Goal: Check status: Check status

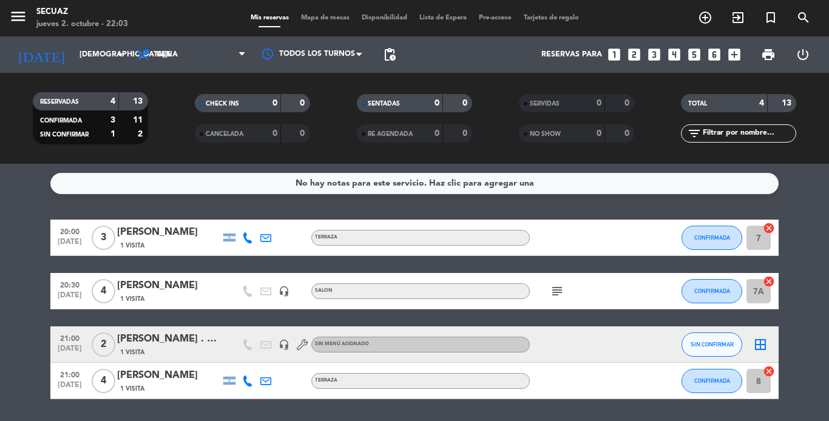
scroll to position [39, 0]
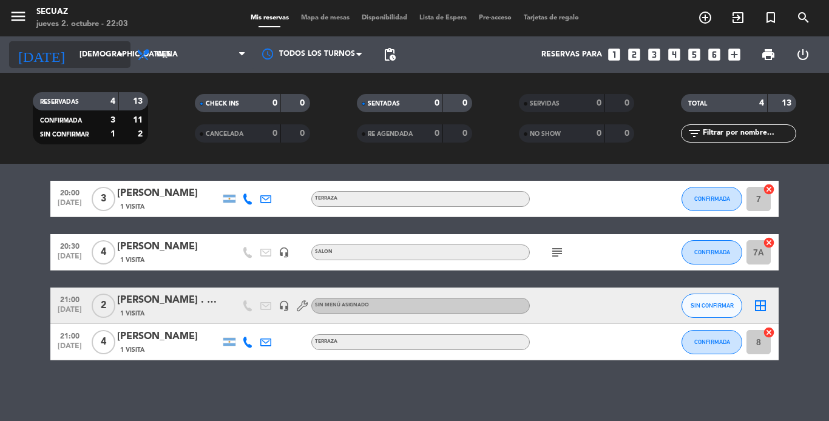
click at [92, 56] on input "[DEMOGRAPHIC_DATA][DATE]" at bounding box center [124, 54] width 103 height 21
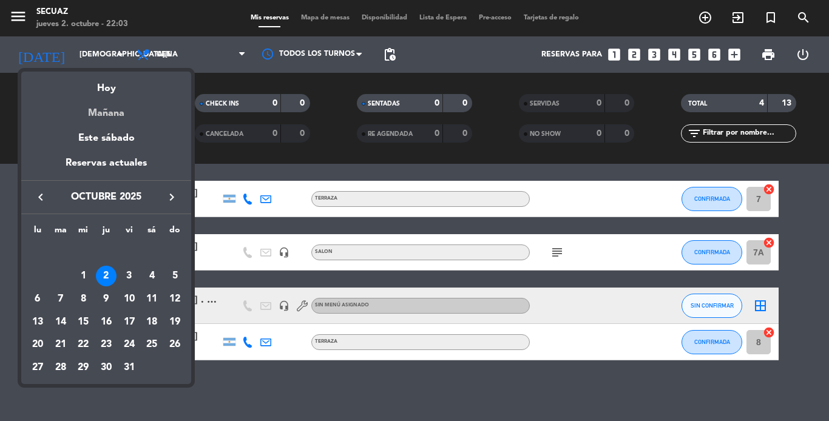
click at [118, 110] on div "Mañana" at bounding box center [106, 109] width 170 height 25
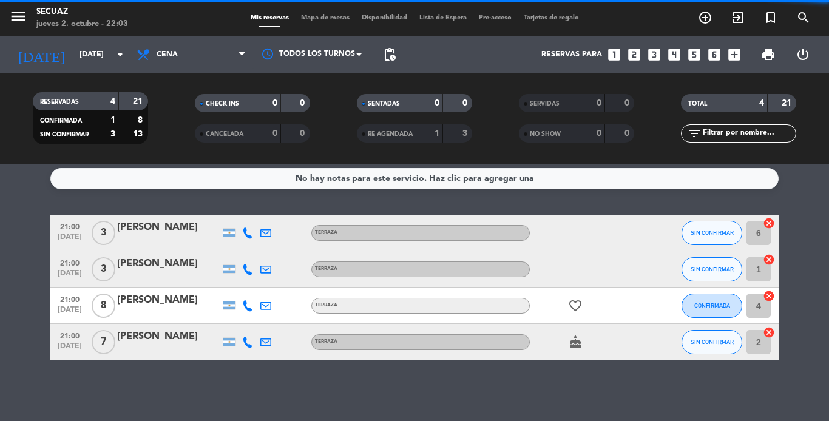
scroll to position [5, 0]
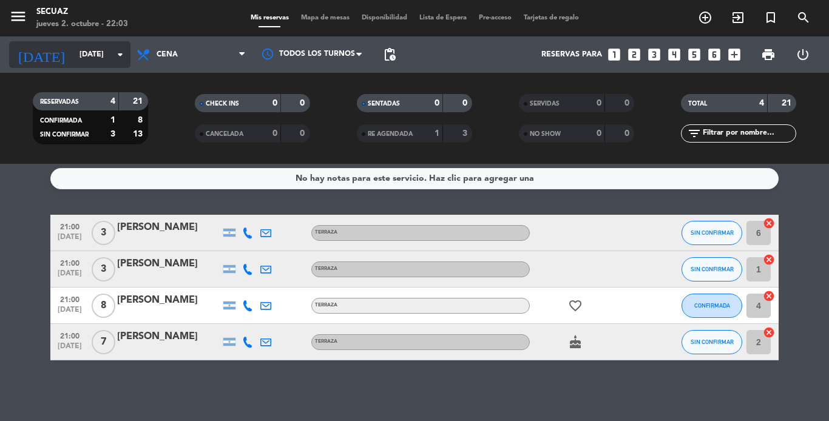
click at [103, 57] on input "[DATE]" at bounding box center [124, 54] width 103 height 21
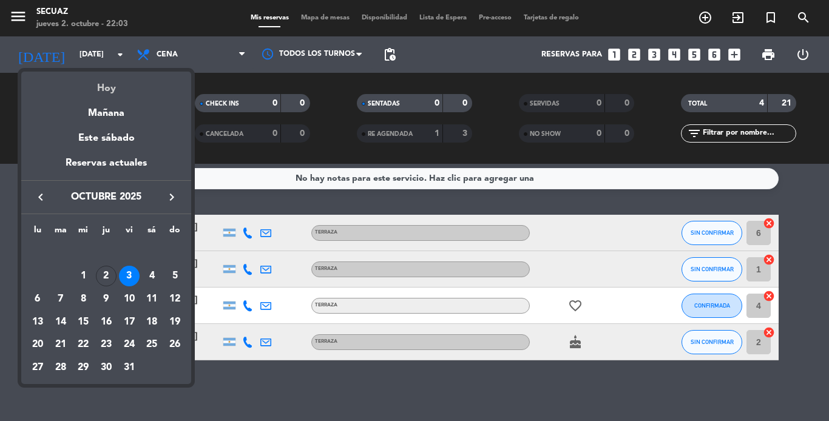
click at [107, 82] on div "Hoy" at bounding box center [106, 84] width 170 height 25
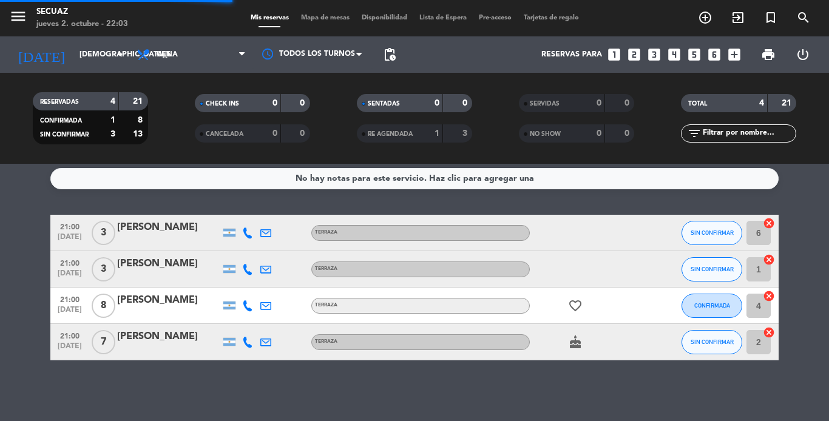
scroll to position [39, 0]
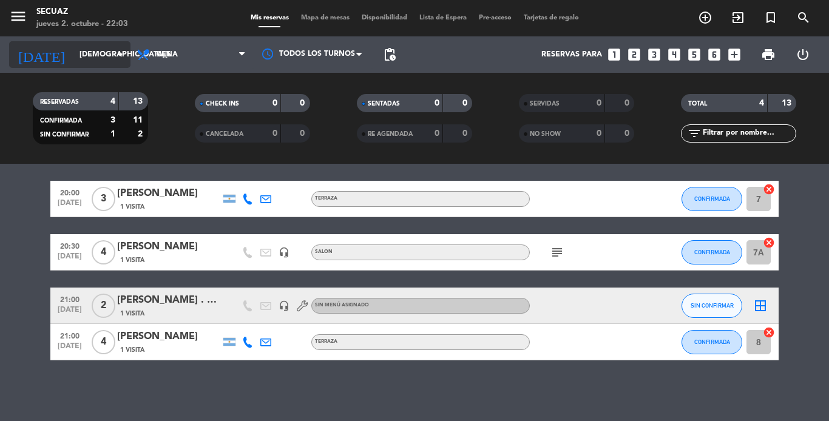
click at [110, 51] on input "[DEMOGRAPHIC_DATA][DATE]" at bounding box center [124, 54] width 103 height 21
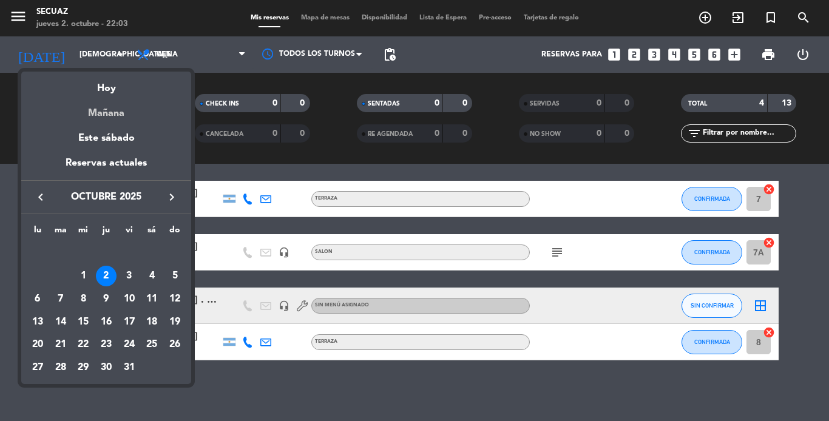
click at [110, 111] on div "Mañana" at bounding box center [106, 109] width 170 height 25
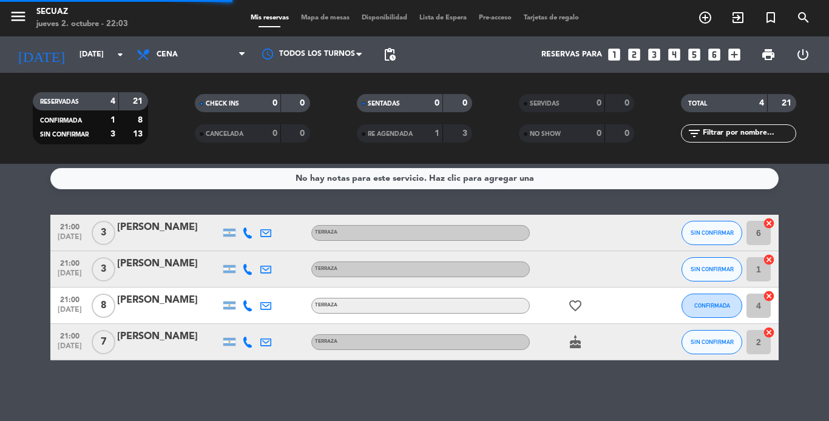
scroll to position [5, 0]
click at [115, 60] on icon "arrow_drop_down" at bounding box center [120, 54] width 15 height 15
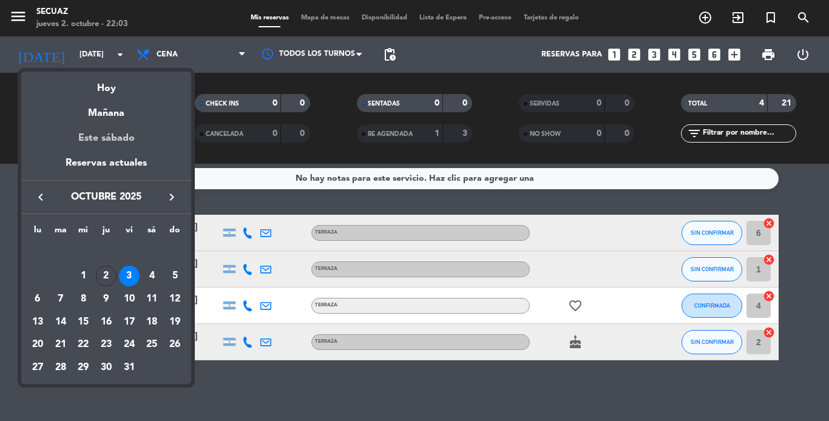
click at [131, 138] on div "Este sábado" at bounding box center [106, 138] width 170 height 34
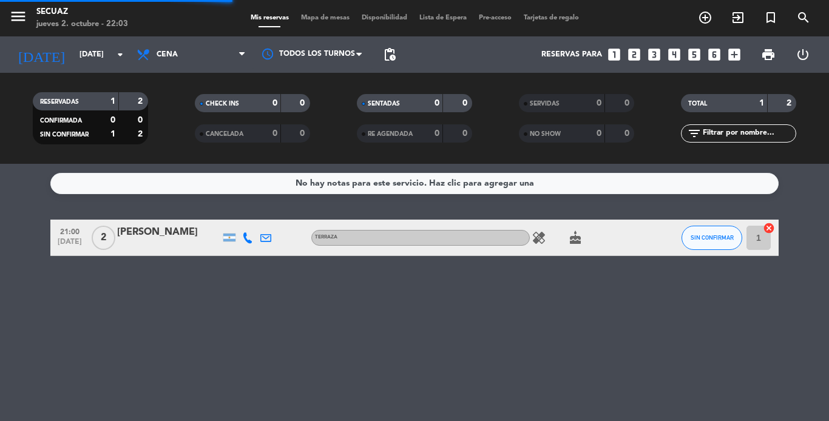
scroll to position [0, 0]
click at [115, 50] on icon "arrow_drop_down" at bounding box center [120, 54] width 15 height 15
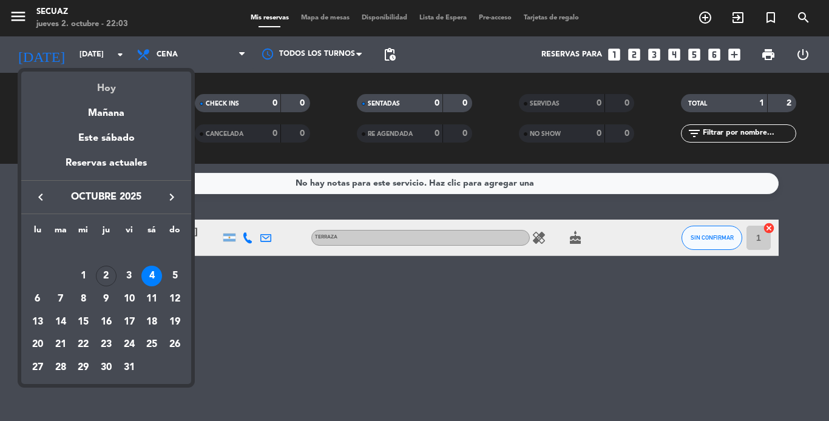
click at [107, 90] on div "Hoy" at bounding box center [106, 84] width 170 height 25
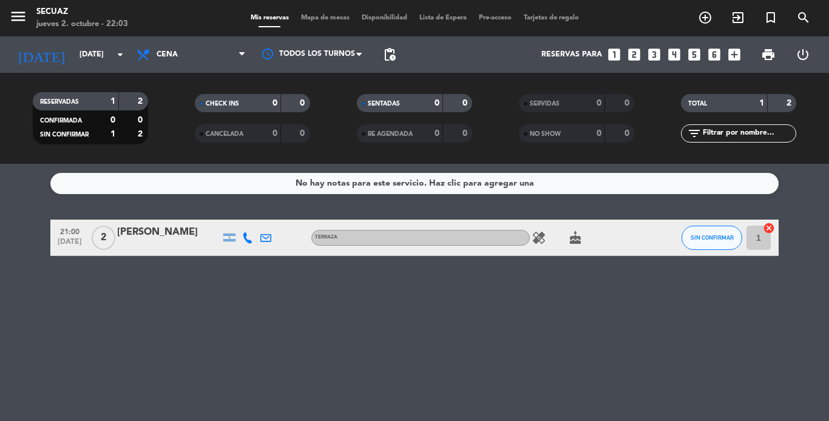
type input "[DEMOGRAPHIC_DATA][DATE]"
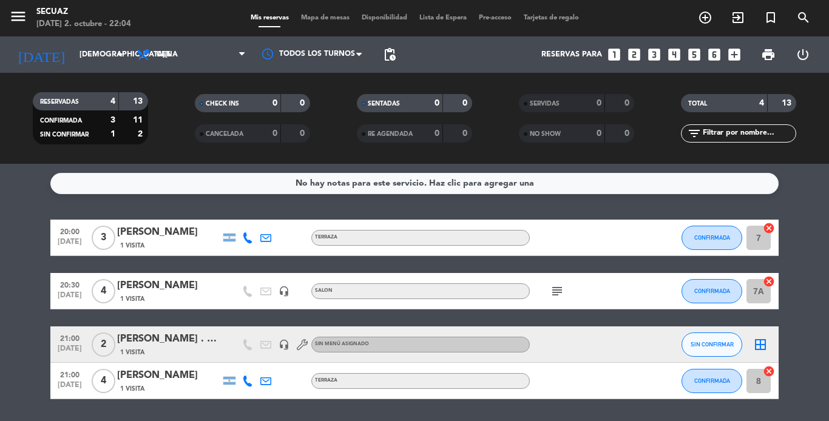
click at [285, 288] on icon "headset_mic" at bounding box center [284, 291] width 11 height 11
click at [285, 346] on icon "headset_mic" at bounding box center [284, 344] width 11 height 11
click at [285, 291] on icon "headset_mic" at bounding box center [284, 291] width 11 height 11
click at [285, 348] on icon "headset_mic" at bounding box center [284, 344] width 11 height 11
click at [279, 288] on icon "headset_mic" at bounding box center [284, 291] width 11 height 11
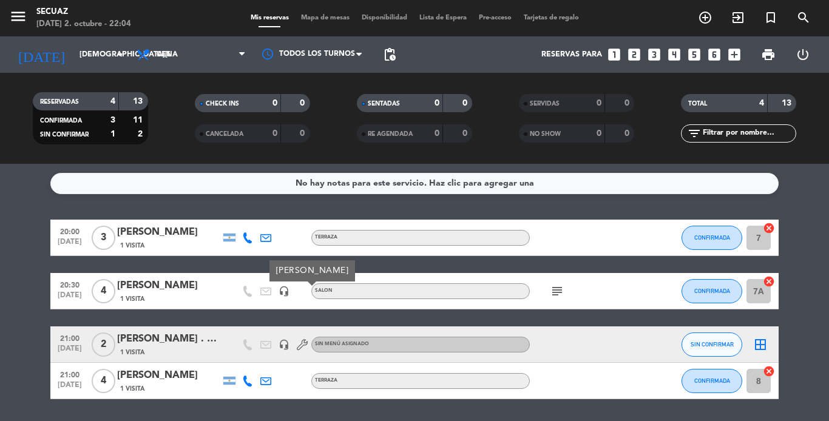
click at [282, 291] on icon "headset_mic" at bounding box center [284, 291] width 11 height 11
click at [131, 296] on span "1 Visita" at bounding box center [132, 300] width 24 height 10
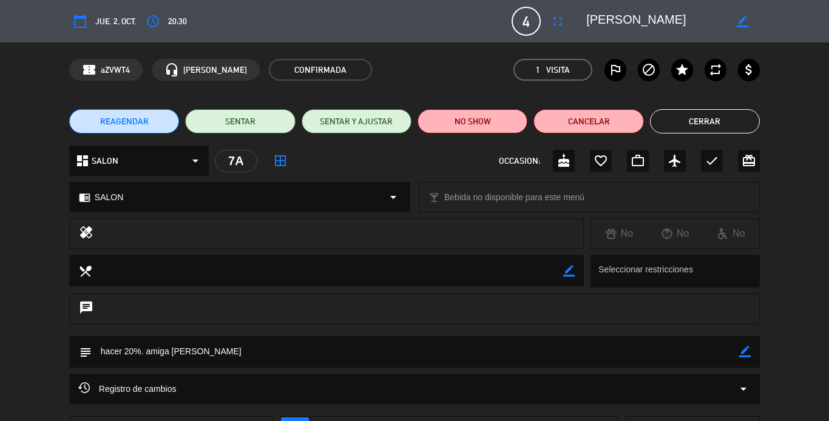
click at [748, 121] on button "Cerrar" at bounding box center [705, 121] width 110 height 24
